Goal: Book appointment/travel/reservation

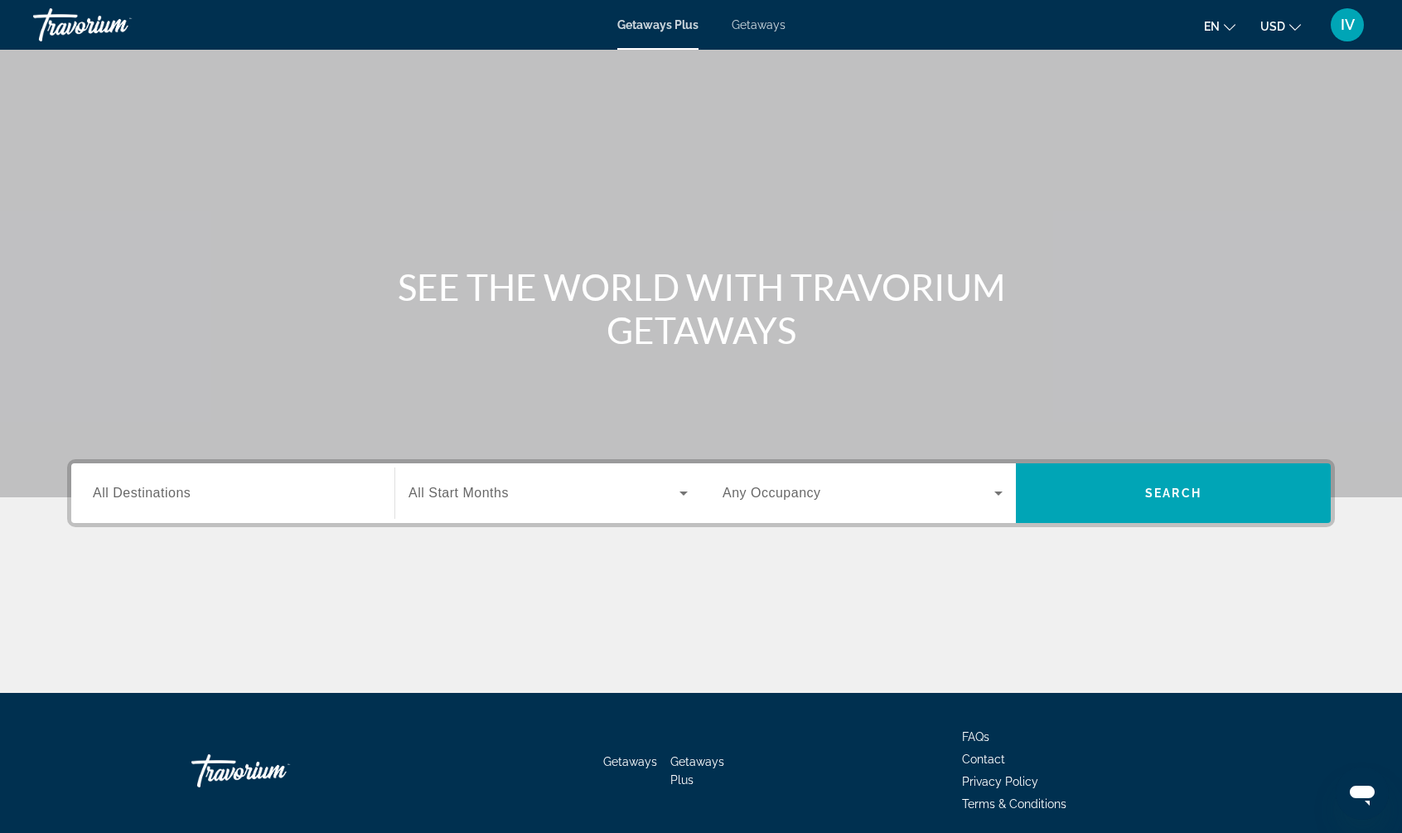
scroll to position [5, 0]
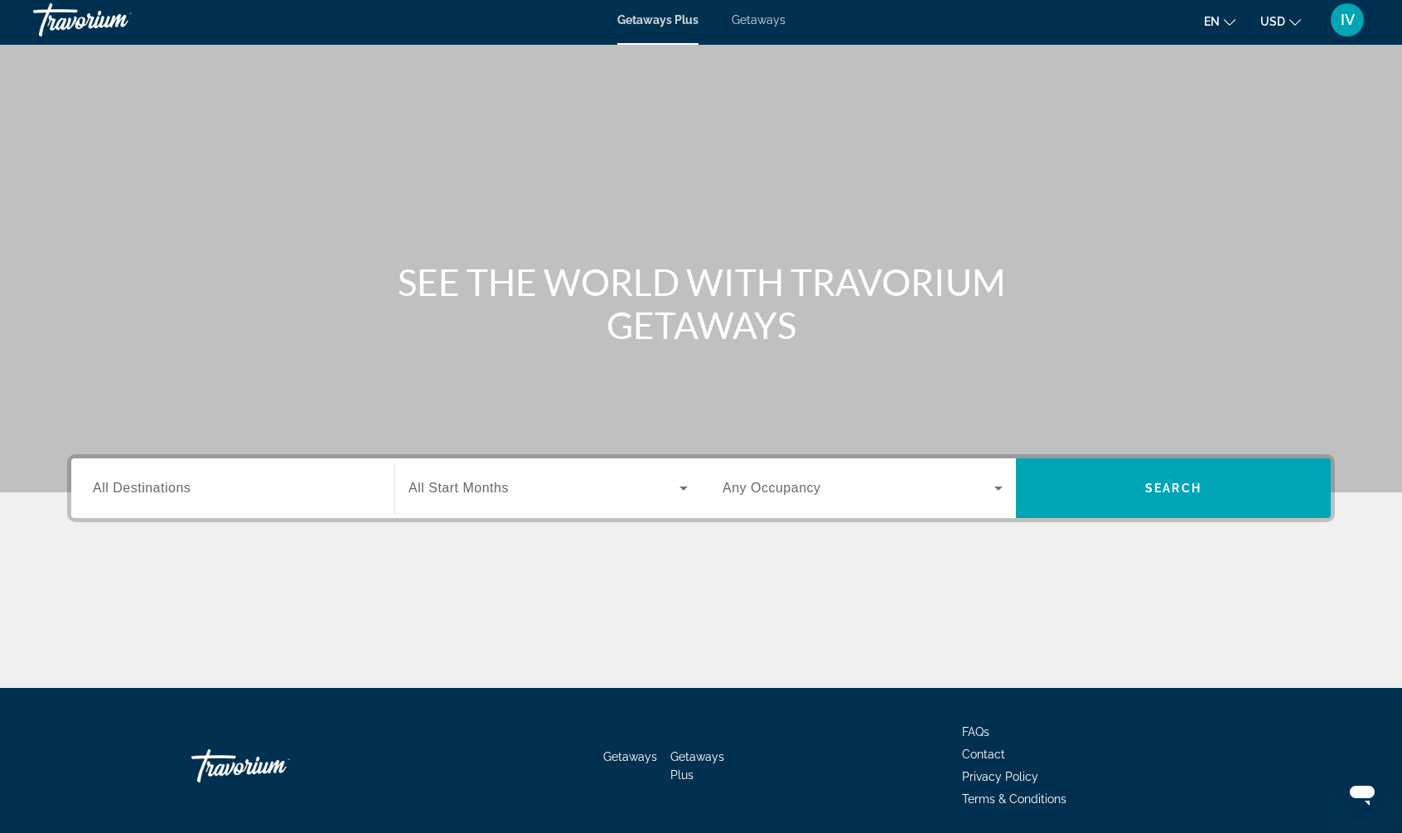
click at [774, 23] on span "Getaways" at bounding box center [759, 19] width 54 height 13
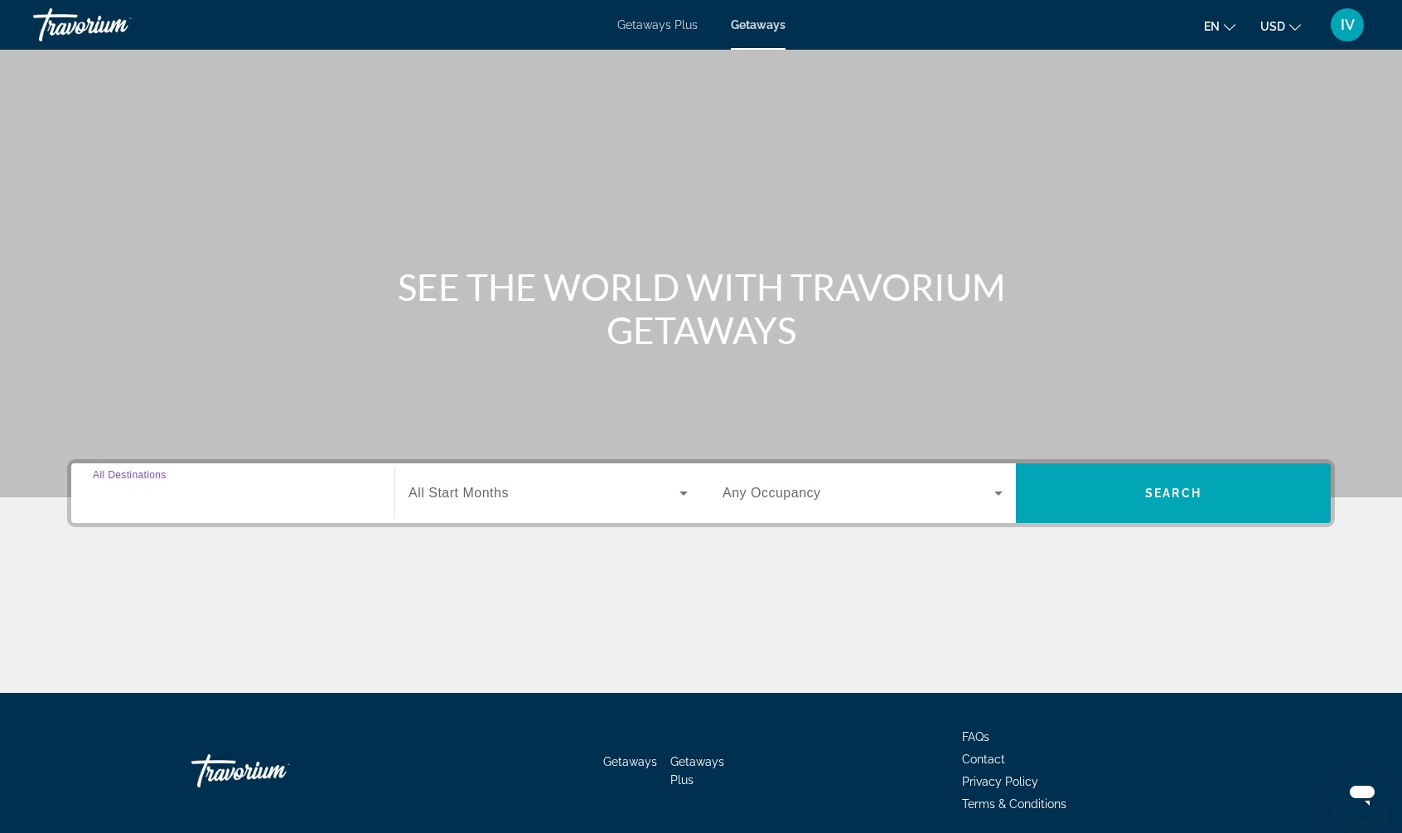
click at [321, 496] on input "Destination All Destinations" at bounding box center [233, 494] width 280 height 20
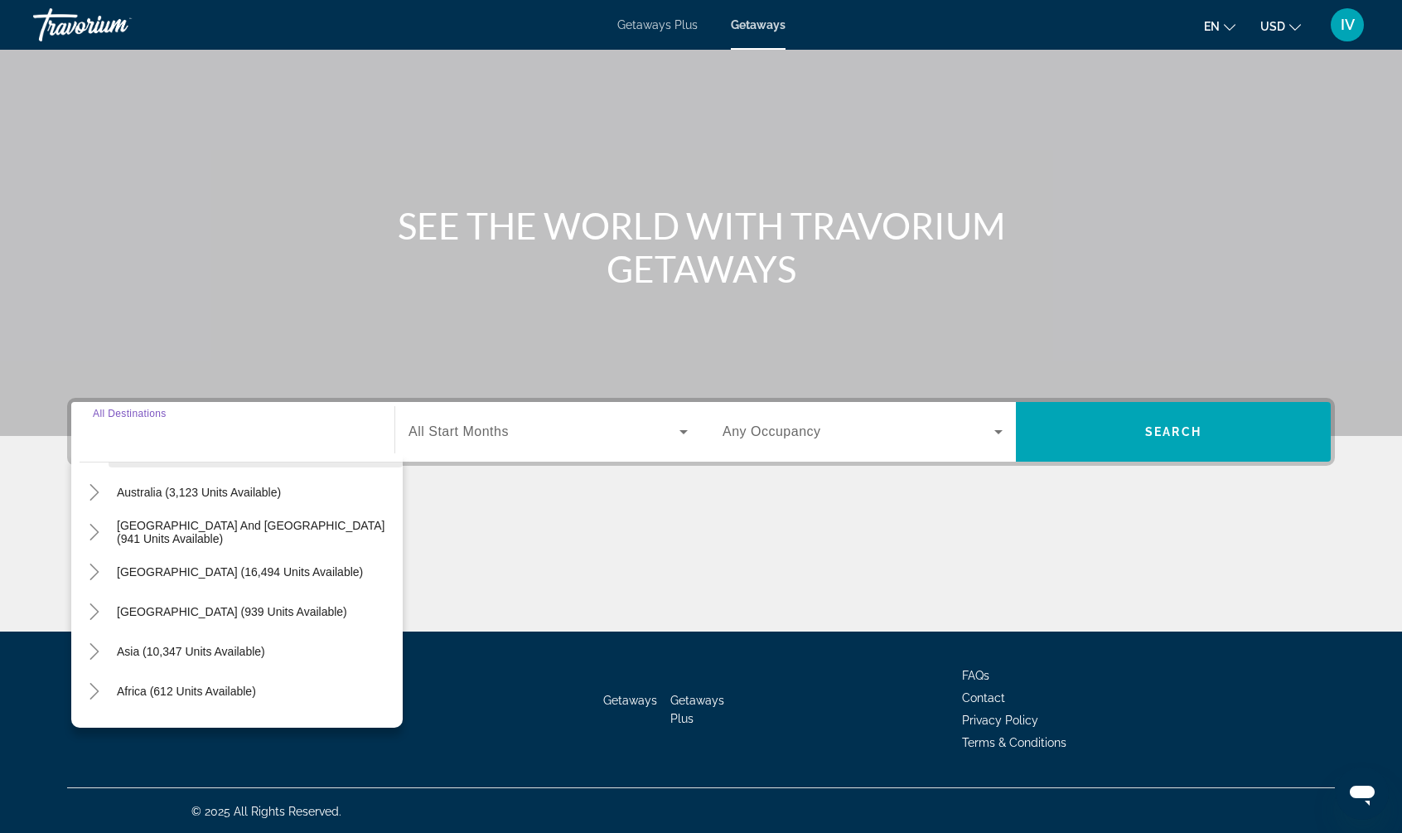
scroll to position [269, 0]
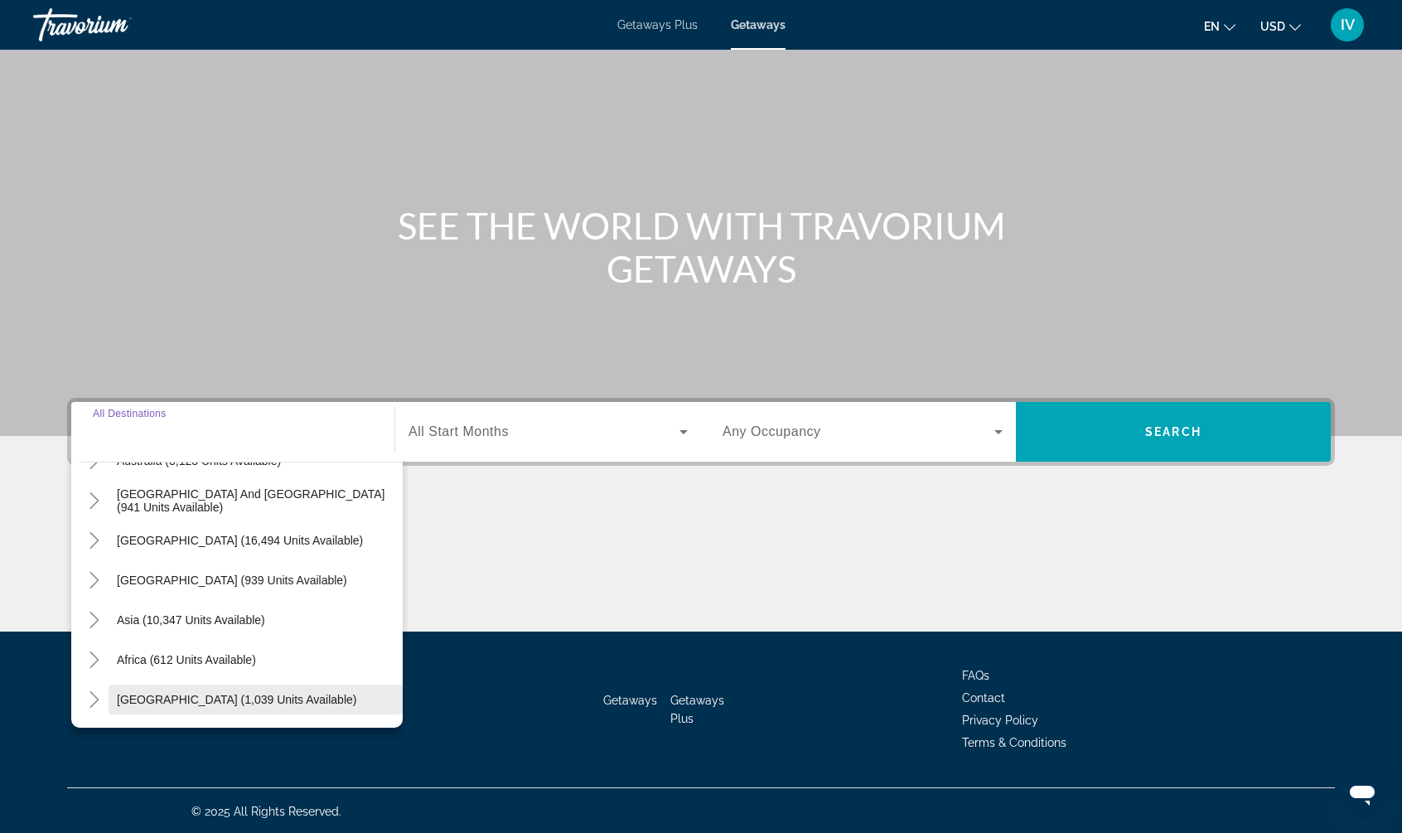
click at [225, 694] on span "Middle East (1,039 units available)" at bounding box center [237, 699] width 240 height 13
type input "**********"
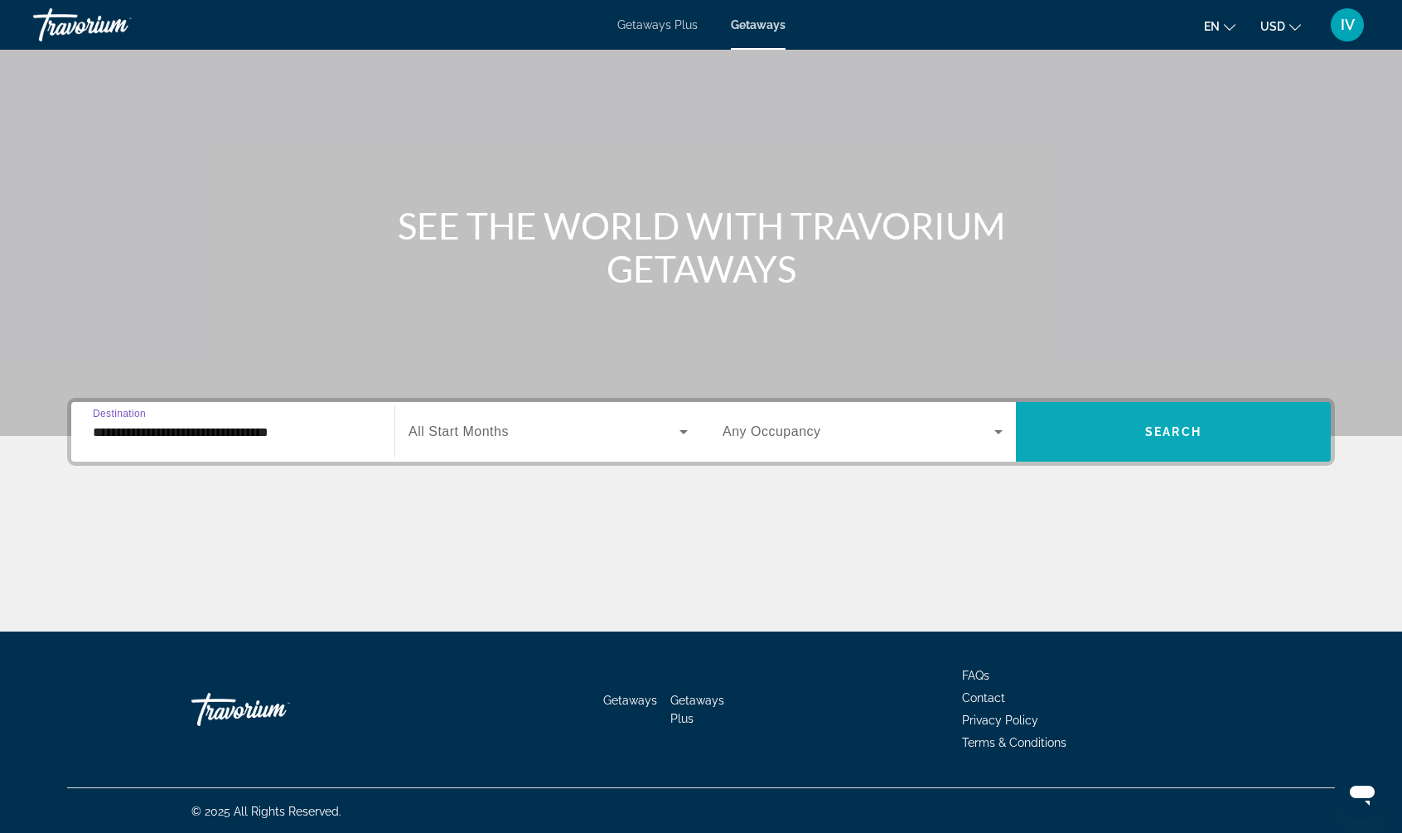
click at [1077, 425] on span "Search widget" at bounding box center [1173, 432] width 315 height 40
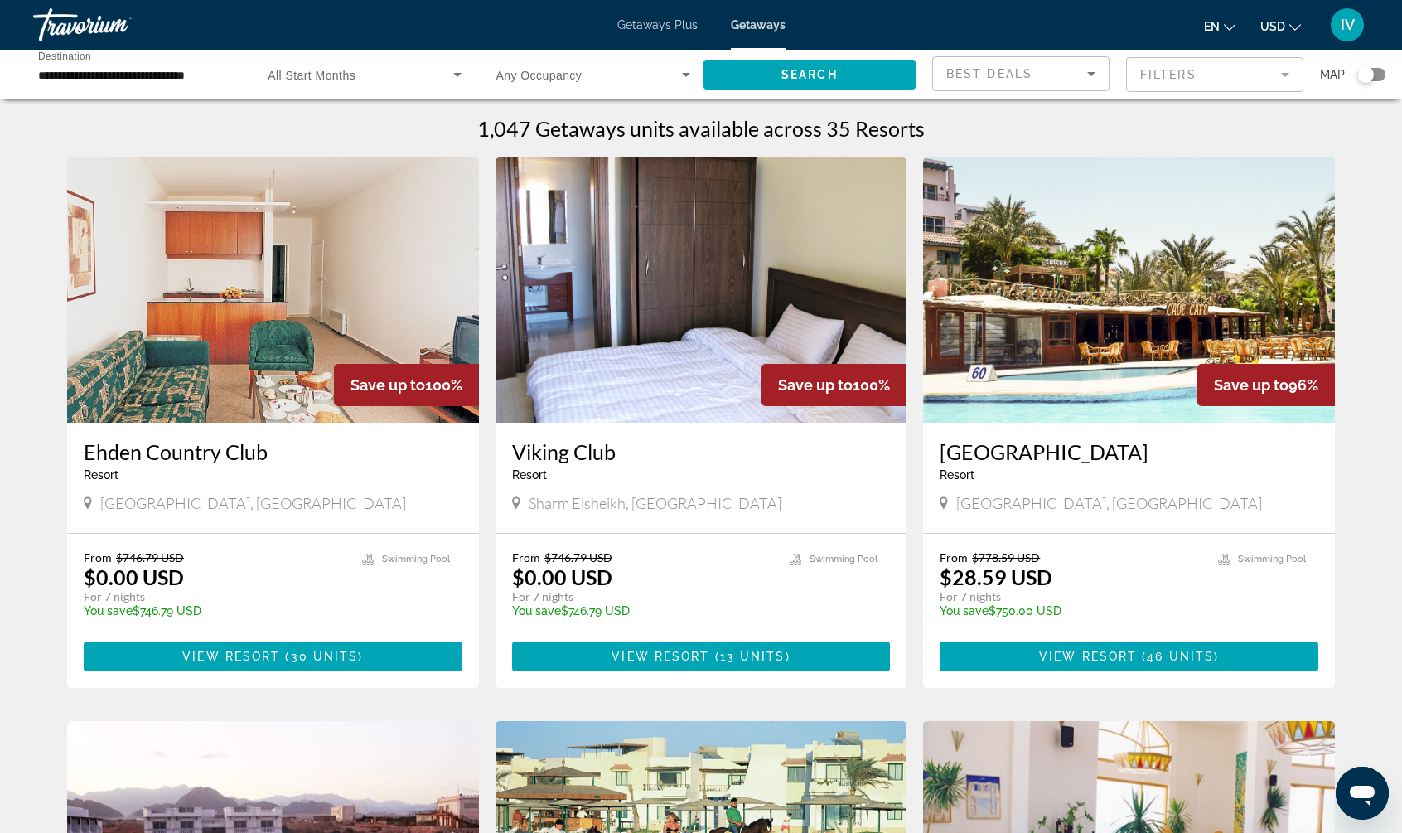
click at [1379, 78] on div "Search widget" at bounding box center [1371, 74] width 28 height 13
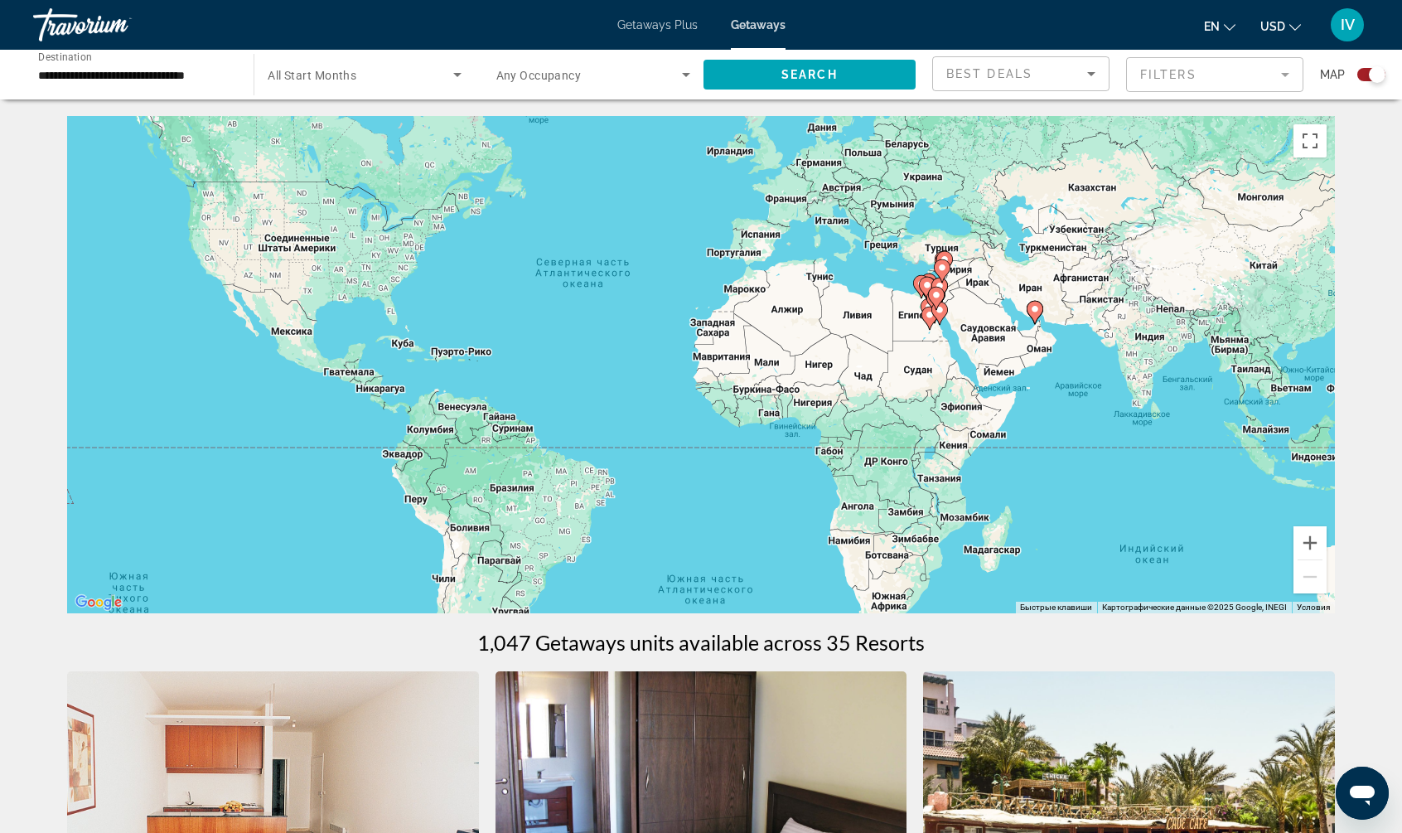
drag, startPoint x: 932, startPoint y: 402, endPoint x: 863, endPoint y: 365, distance: 77.9
click at [863, 365] on div "Чтобы активировать перетаскивание с помощью клавиатуры, нажмите Alt + Ввод. Пос…" at bounding box center [701, 364] width 1268 height 497
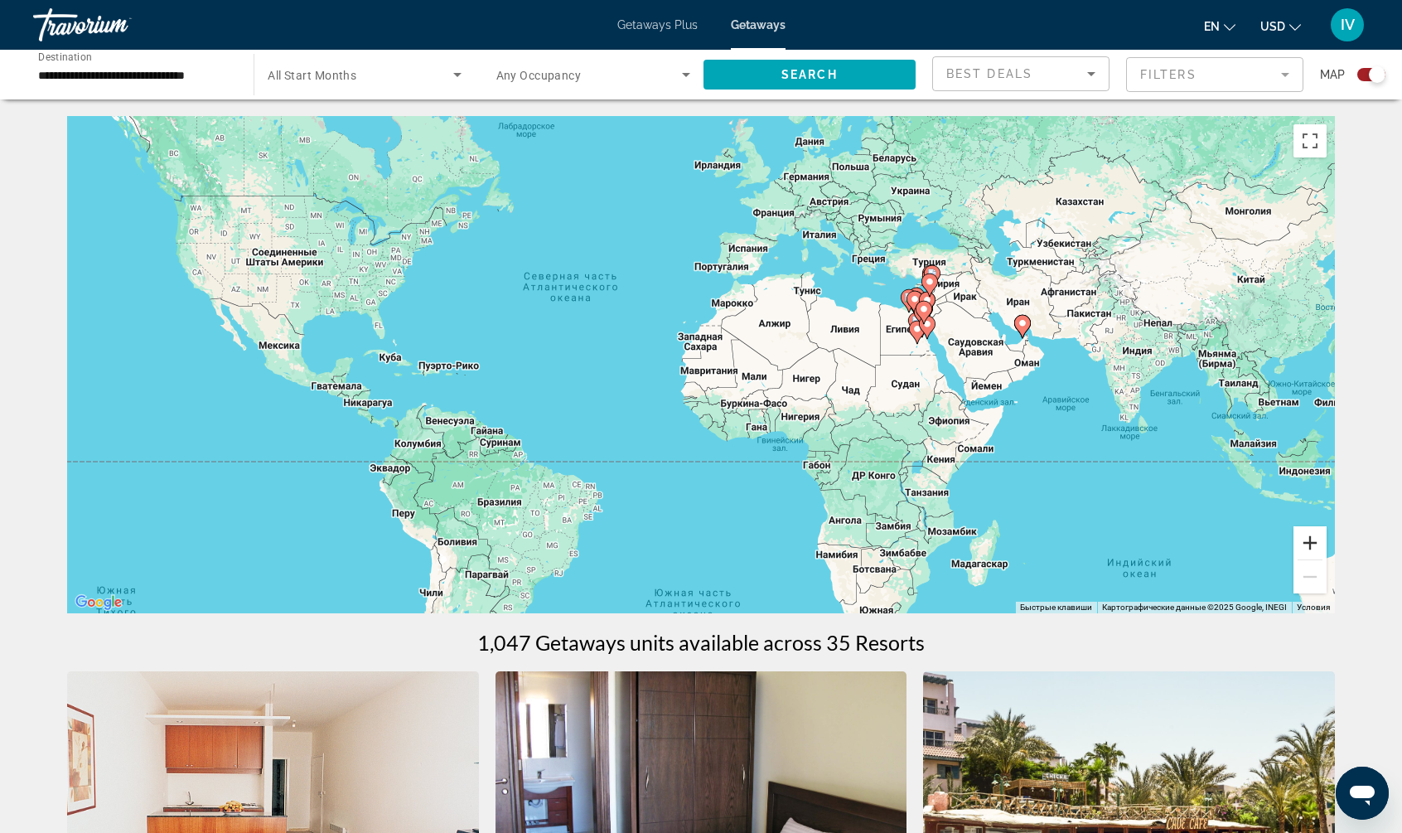
click at [1314, 544] on button "Увеличить" at bounding box center [1310, 542] width 33 height 33
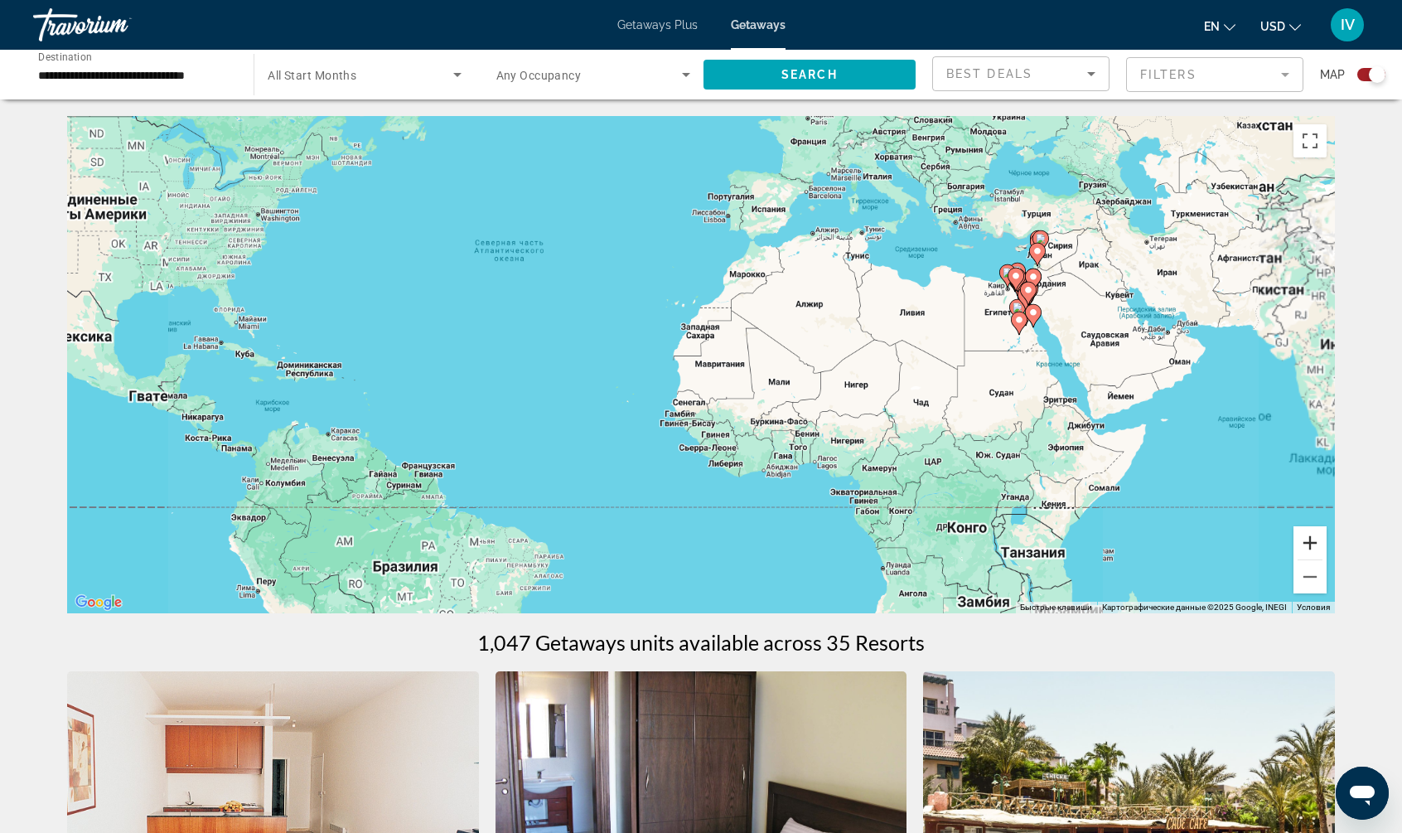
click at [1314, 544] on button "Увеличить" at bounding box center [1310, 542] width 33 height 33
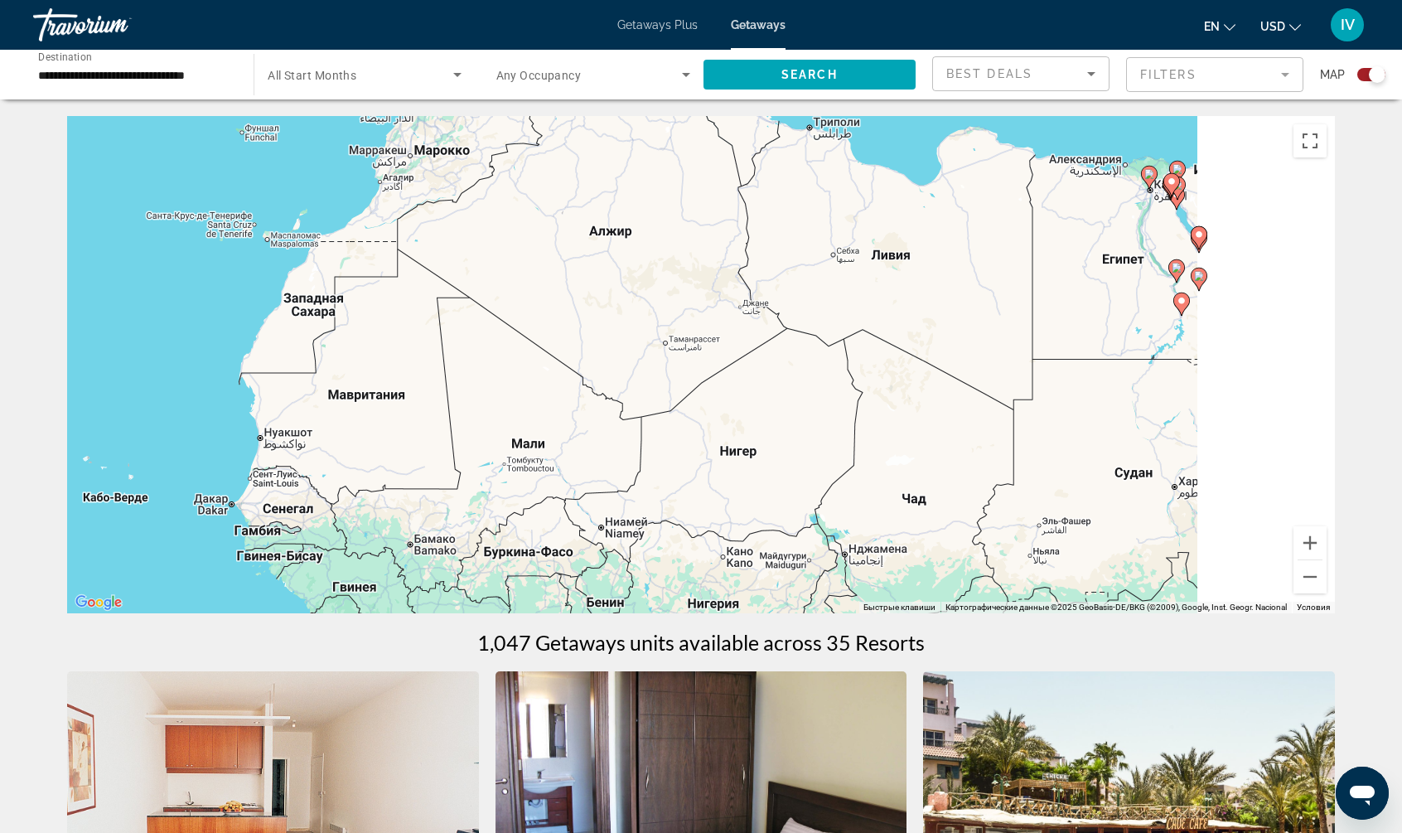
drag, startPoint x: 1160, startPoint y: 359, endPoint x: 724, endPoint y: 399, distance: 437.7
click at [725, 399] on div "Чтобы активировать перетаскивание с помощью клавиатуры, нажмите Alt + Ввод. Пос…" at bounding box center [701, 364] width 1268 height 497
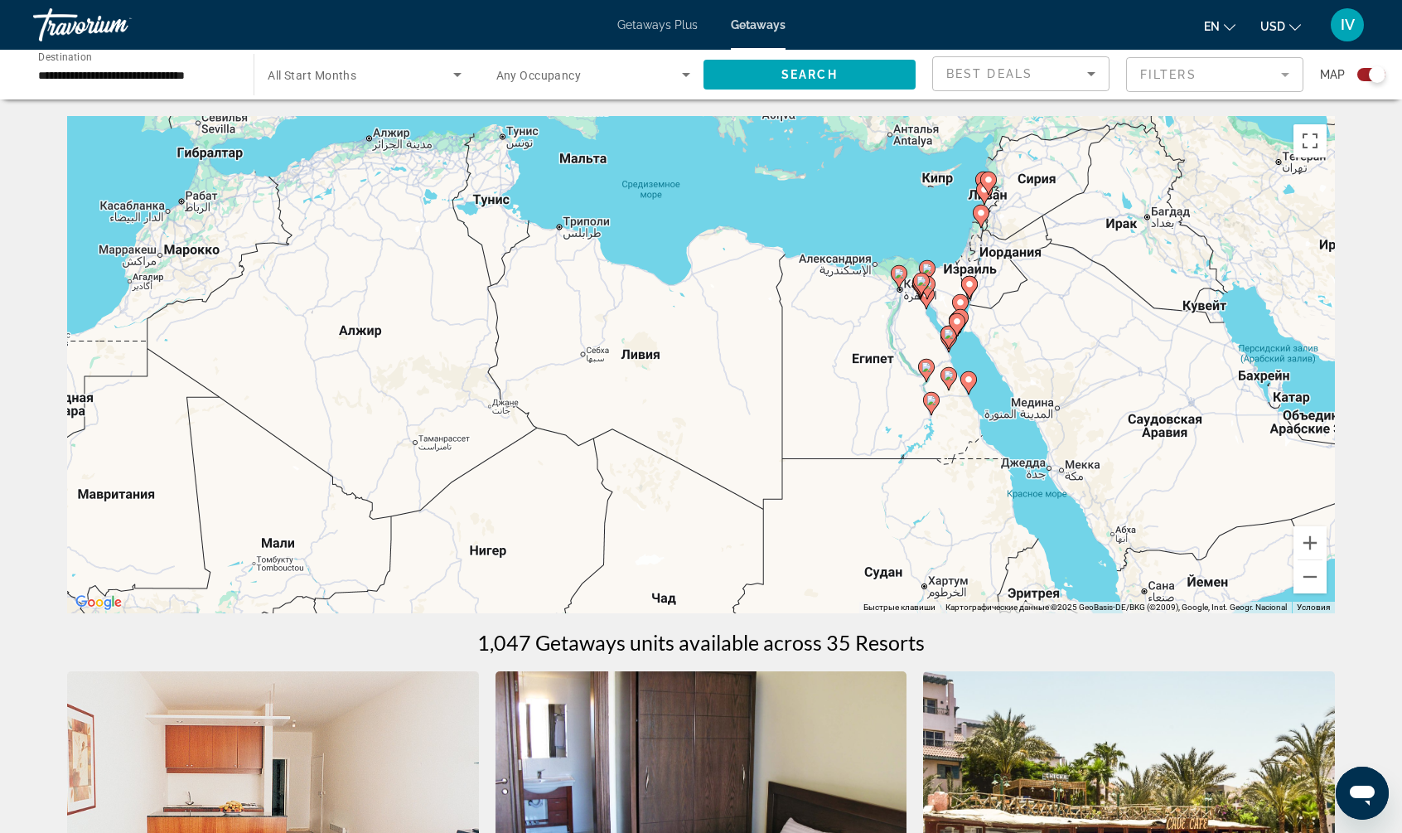
drag, startPoint x: 907, startPoint y: 359, endPoint x: 806, endPoint y: 394, distance: 107.2
click at [806, 394] on div "Чтобы активировать перетаскивание с помощью клавиатуры, нажмите Alt + Ввод. Пос…" at bounding box center [701, 364] width 1268 height 497
click at [1305, 543] on button "Увеличить" at bounding box center [1310, 542] width 33 height 33
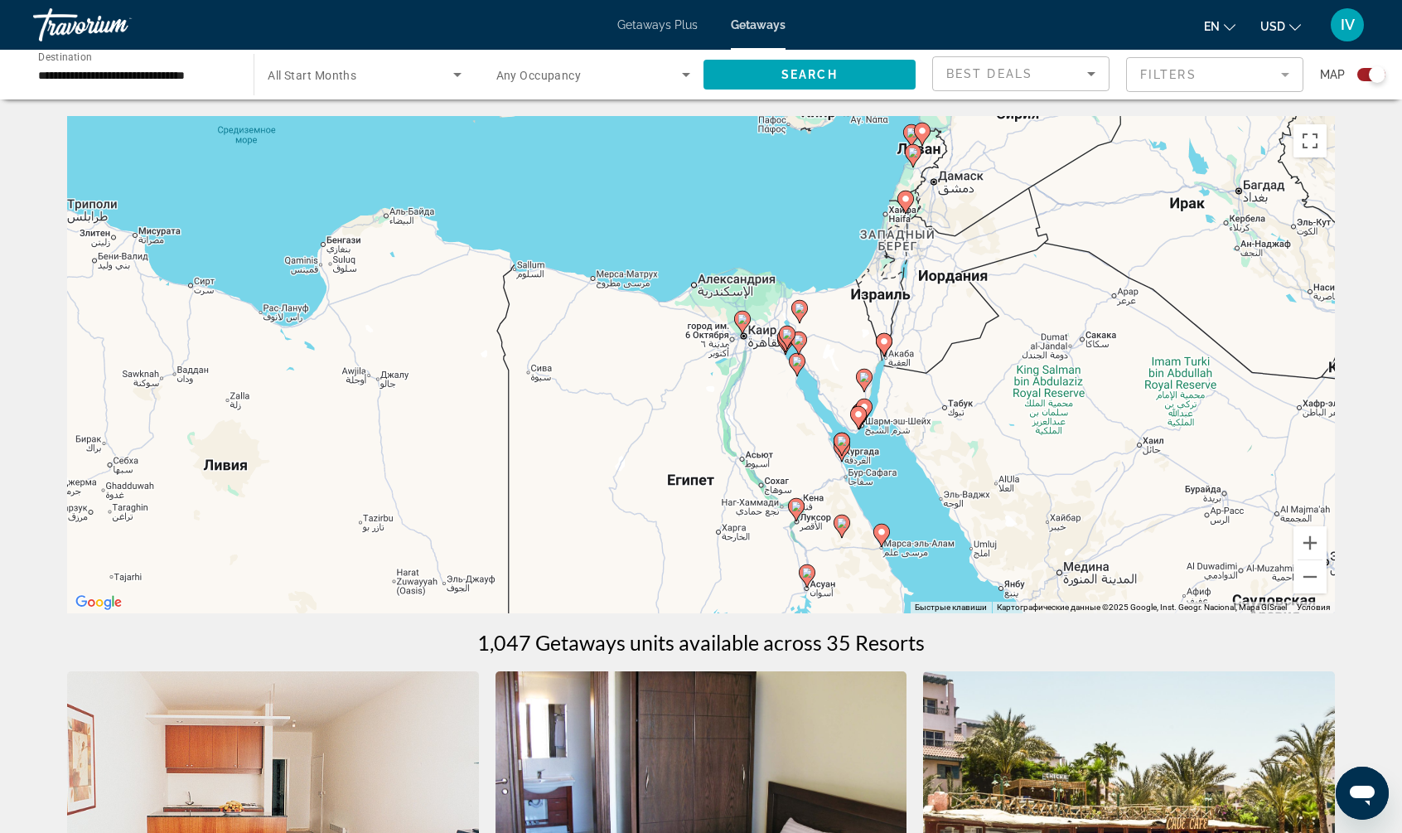
drag, startPoint x: 1179, startPoint y: 326, endPoint x: 913, endPoint y: 417, distance: 281.2
click at [890, 416] on div "Чтобы активировать перетаскивание с помощью клавиатуры, нажмите Alt + Ввод. Пос…" at bounding box center [701, 364] width 1268 height 497
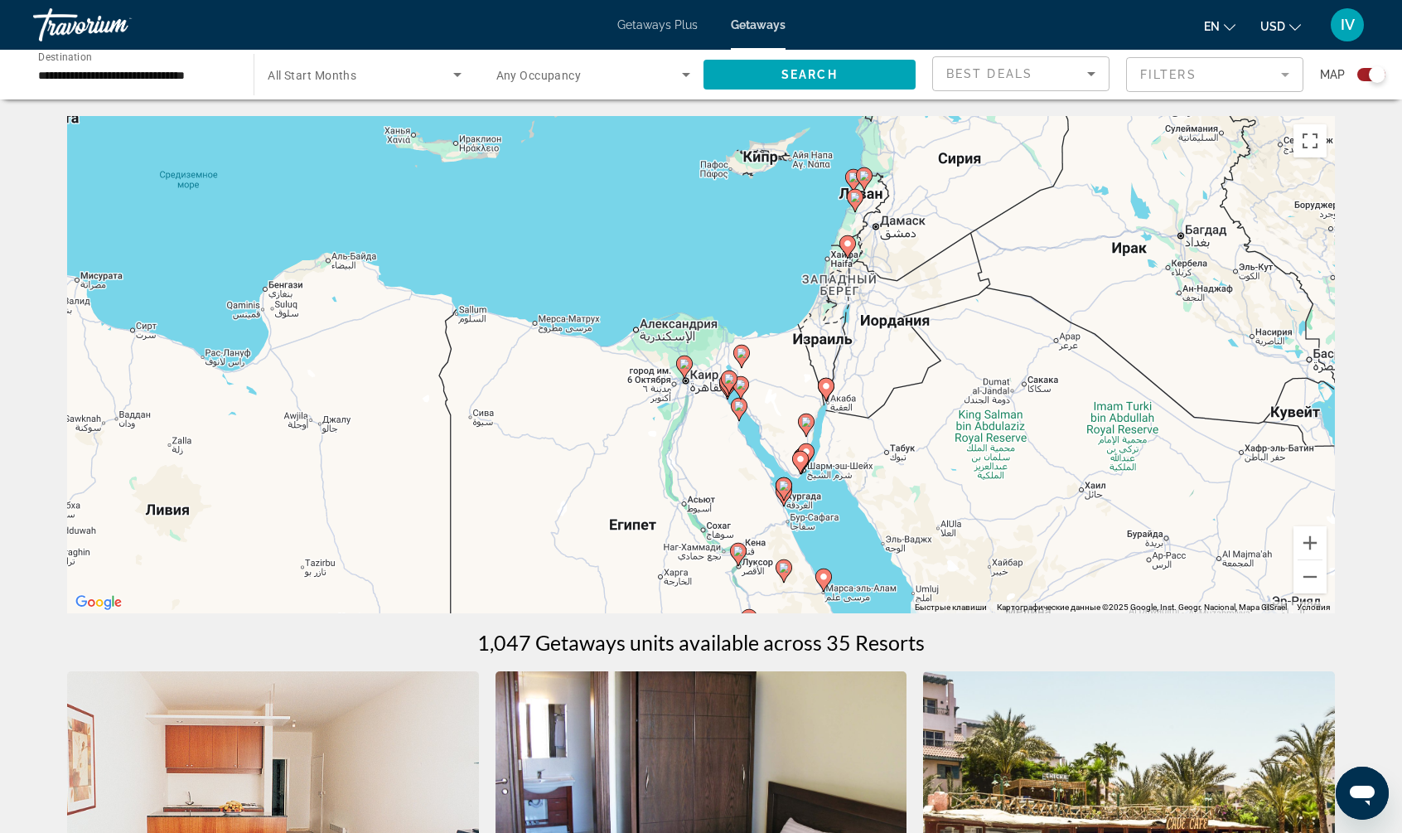
drag, startPoint x: 934, startPoint y: 478, endPoint x: 867, endPoint y: 530, distance: 84.5
click at [867, 530] on div "Чтобы активировать перетаскивание с помощью клавиатуры, нажмите Alt + Ввод. Пос…" at bounding box center [701, 364] width 1268 height 497
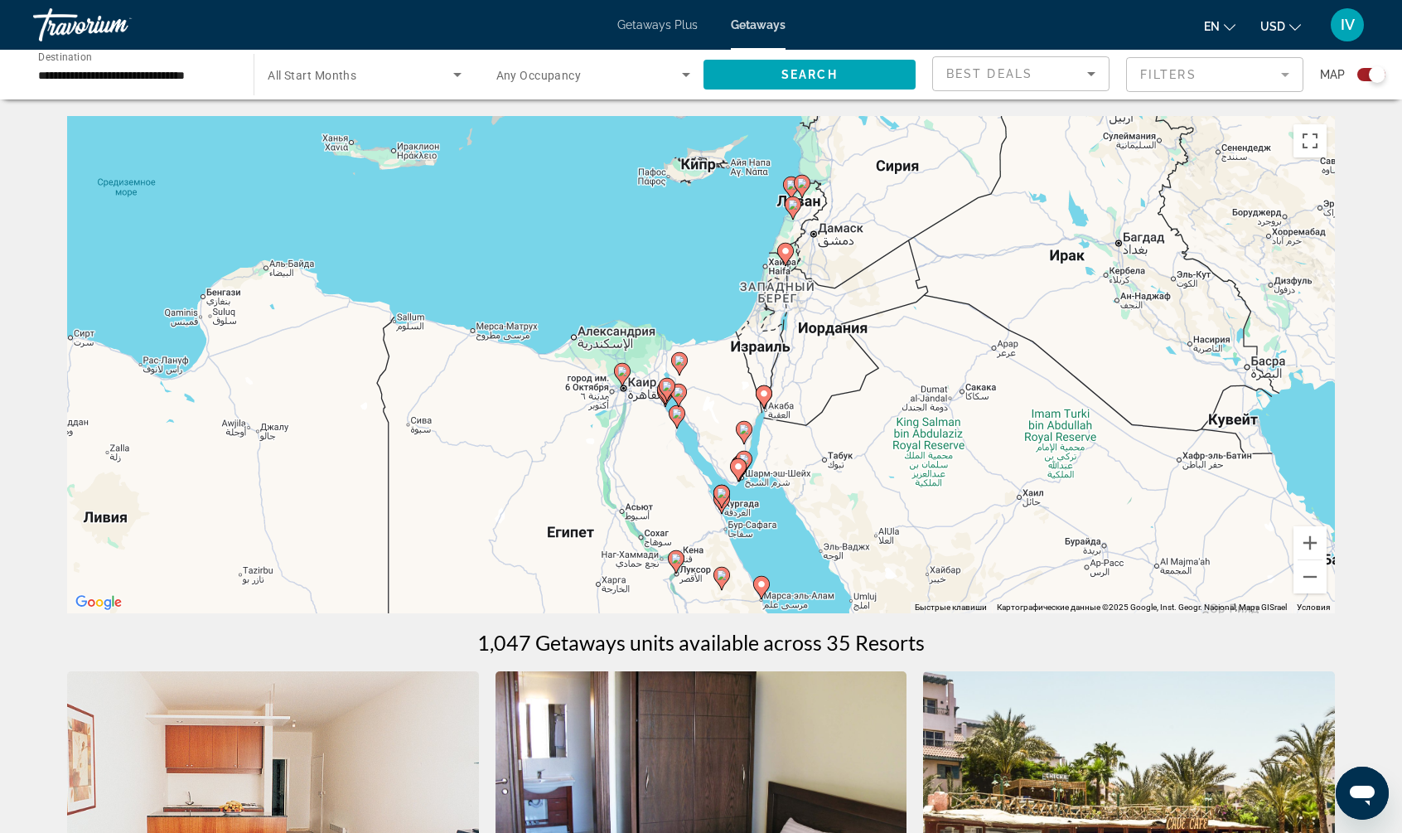
drag, startPoint x: 869, startPoint y: 520, endPoint x: 796, endPoint y: 542, distance: 76.3
click at [796, 543] on div "Чтобы активировать перетаскивание с помощью клавиатуры, нажмите Alt + Ввод. Пос…" at bounding box center [701, 364] width 1268 height 497
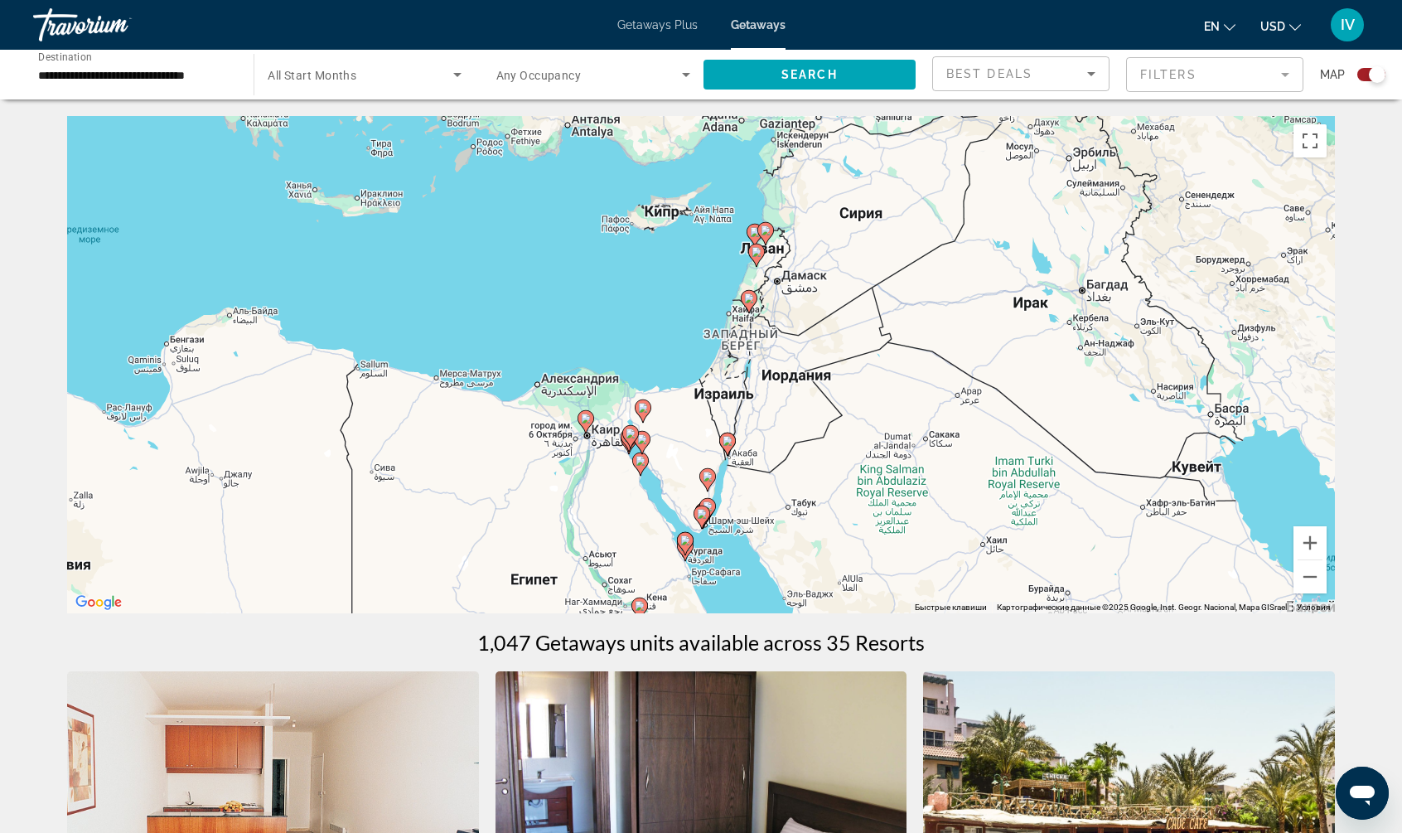
drag, startPoint x: 845, startPoint y: 355, endPoint x: 818, endPoint y: 394, distance: 47.6
click at [815, 392] on div "Чтобы активировать перетаскивание с помощью клавиатуры, нажмите Alt + Ввод. Пос…" at bounding box center [701, 364] width 1268 height 497
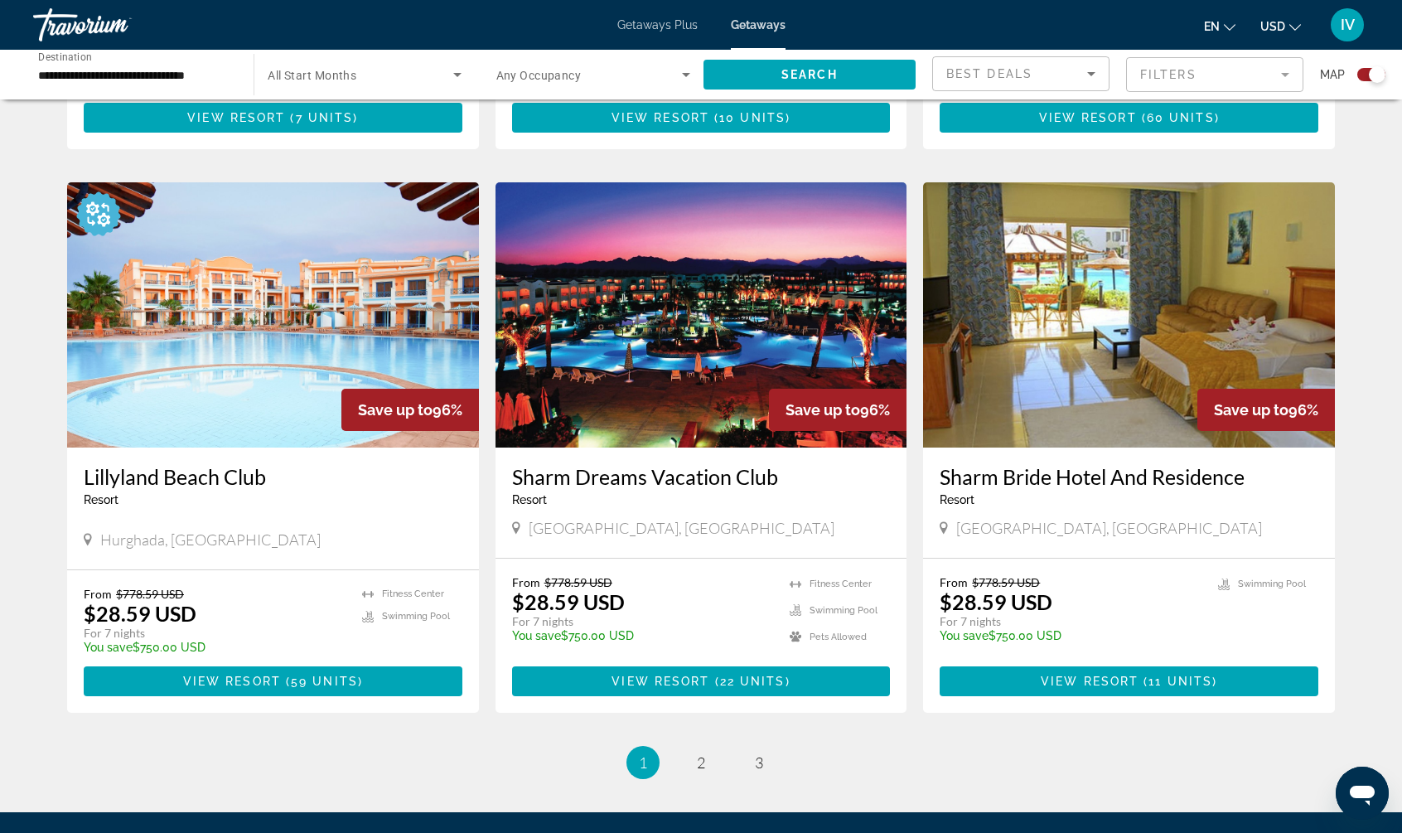
scroll to position [2183, 0]
